Goal: Navigation & Orientation: Find specific page/section

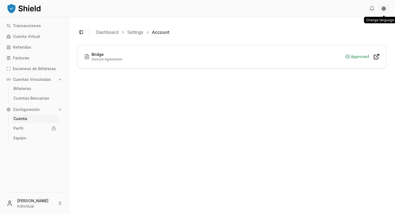
click at [383, 9] on html "Transacciones Cuenta Virtual Referidos Facturas Escaneos de Billeteras Cuentas …" at bounding box center [197, 107] width 395 height 214
click at [82, 32] on button "Toggle Sidebar" at bounding box center [81, 32] width 8 height 8
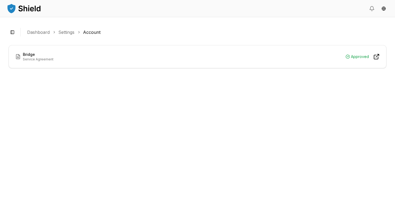
click at [29, 8] on img at bounding box center [23, 8] width 35 height 11
click at [34, 10] on img at bounding box center [23, 8] width 35 height 11
click at [12, 33] on button "Toggle Sidebar" at bounding box center [13, 32] width 8 height 8
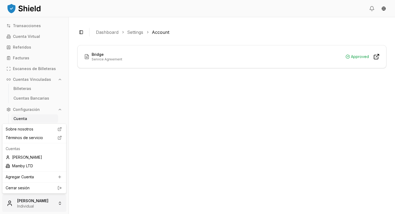
click at [40, 201] on html "Transacciones Cuenta Virtual Referidos Facturas Escaneos de Billeteras Cuentas …" at bounding box center [197, 107] width 395 height 214
click at [47, 157] on div "[PERSON_NAME]" at bounding box center [34, 157] width 62 height 9
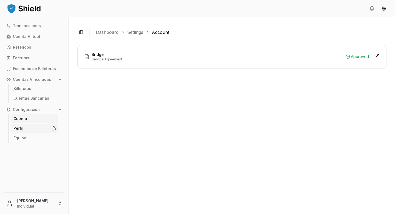
click at [38, 128] on link "Perfil" at bounding box center [34, 128] width 47 height 9
click at [26, 36] on p "Cuenta Virtual" at bounding box center [26, 37] width 27 height 4
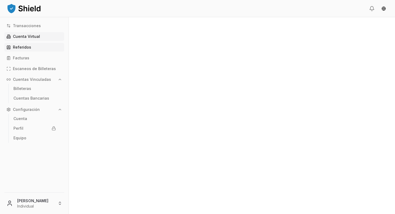
click at [25, 46] on p "Referidos" at bounding box center [22, 47] width 18 height 4
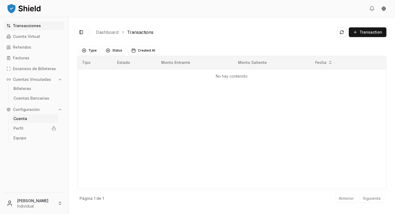
click at [22, 117] on p "Cuenta" at bounding box center [20, 119] width 14 height 4
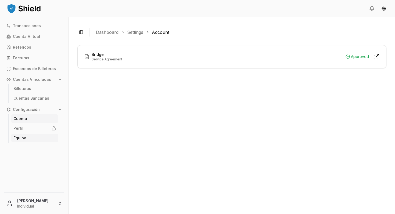
click at [21, 136] on p "Equipo" at bounding box center [19, 138] width 13 height 4
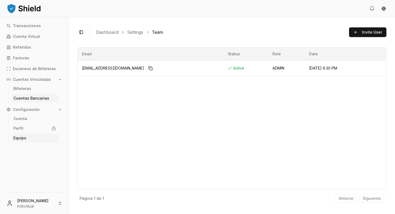
click at [33, 97] on p "Cuentas Bancarias" at bounding box center [31, 98] width 36 height 4
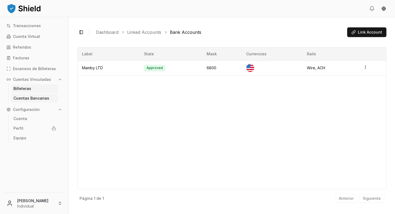
click at [27, 87] on p "Billeteras" at bounding box center [22, 89] width 18 height 4
